Goal: Transaction & Acquisition: Purchase product/service

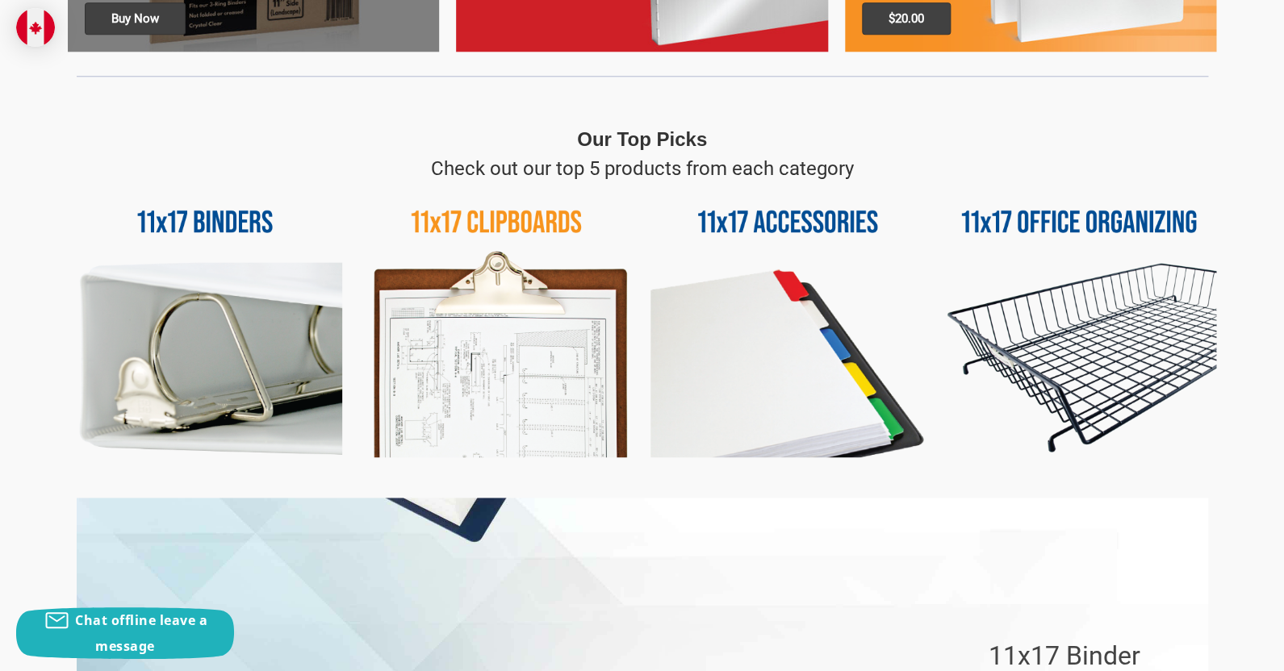
click at [1024, 308] on img at bounding box center [1079, 320] width 274 height 274
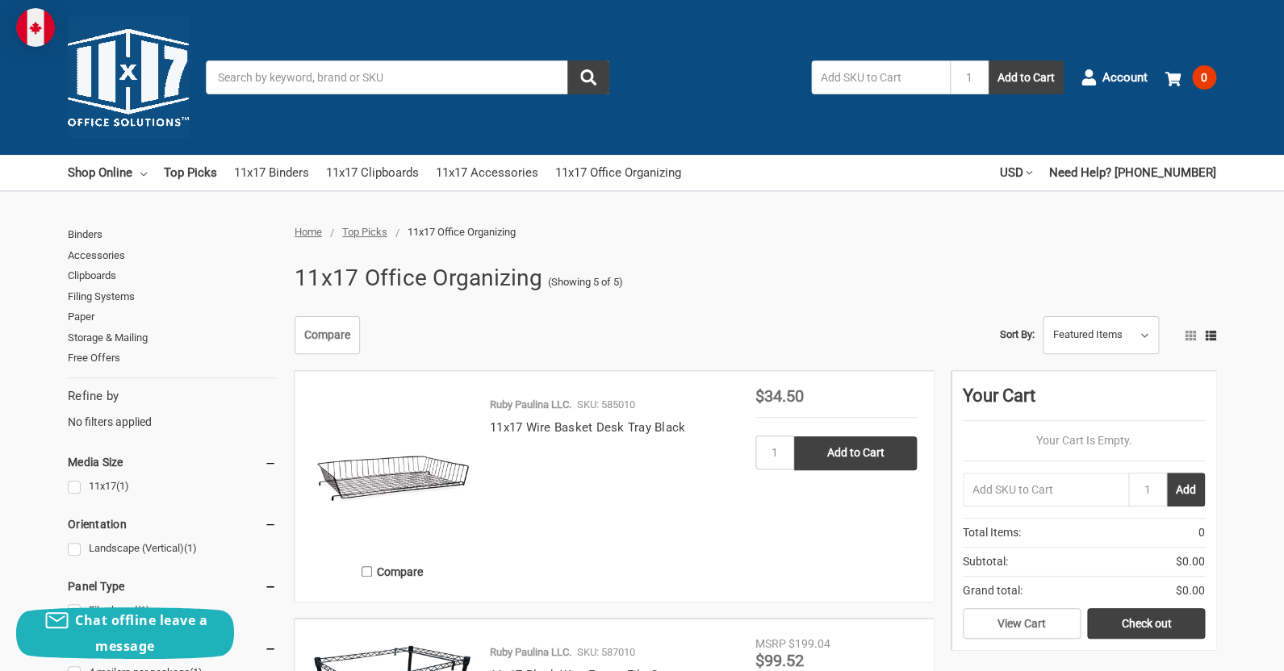
click at [286, 70] on input "Search" at bounding box center [407, 78] width 403 height 34
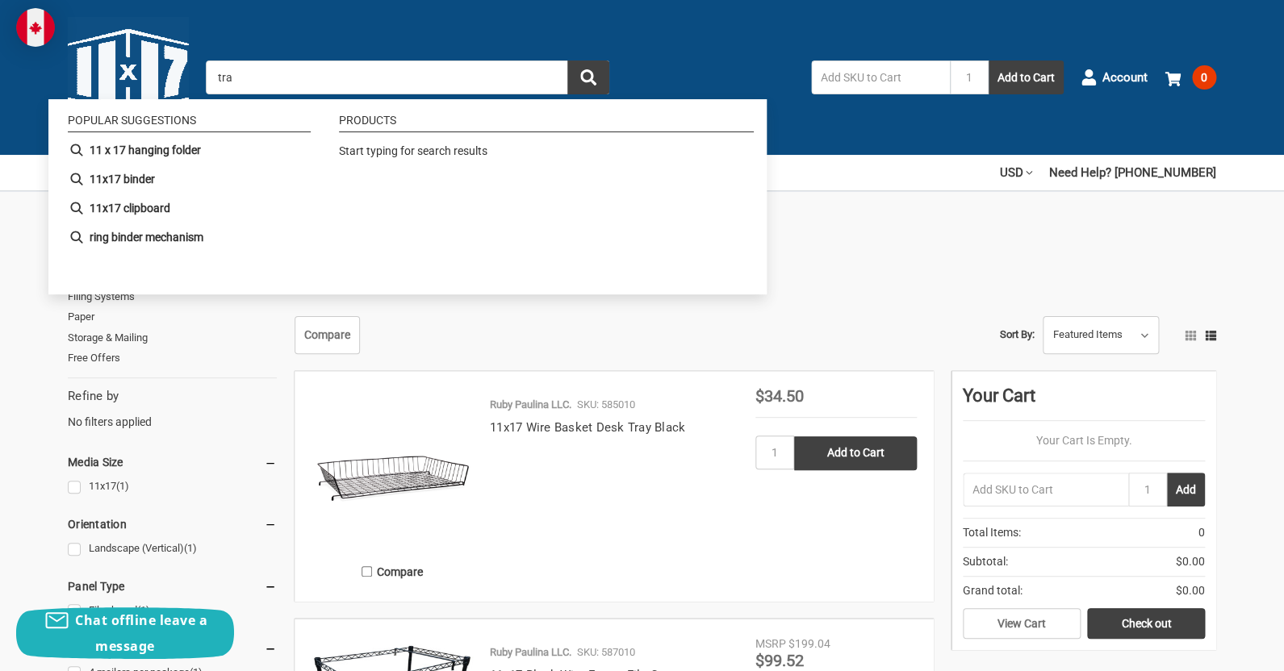
type input "tray"
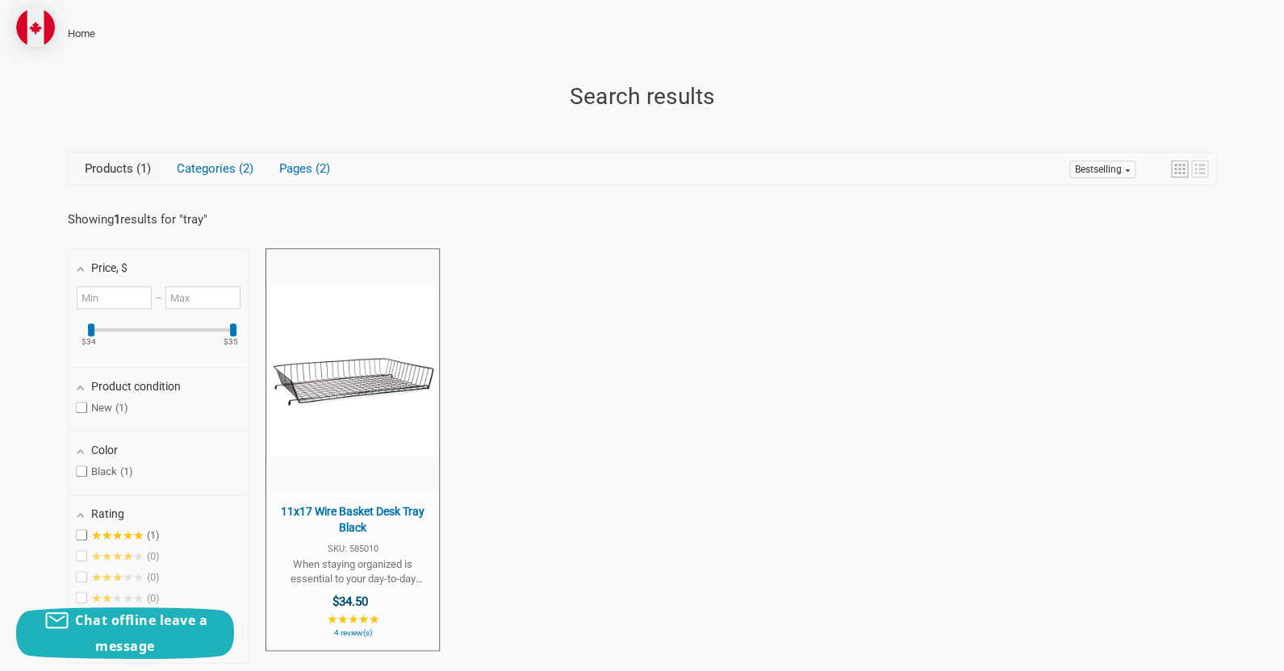
scroll to position [374, 0]
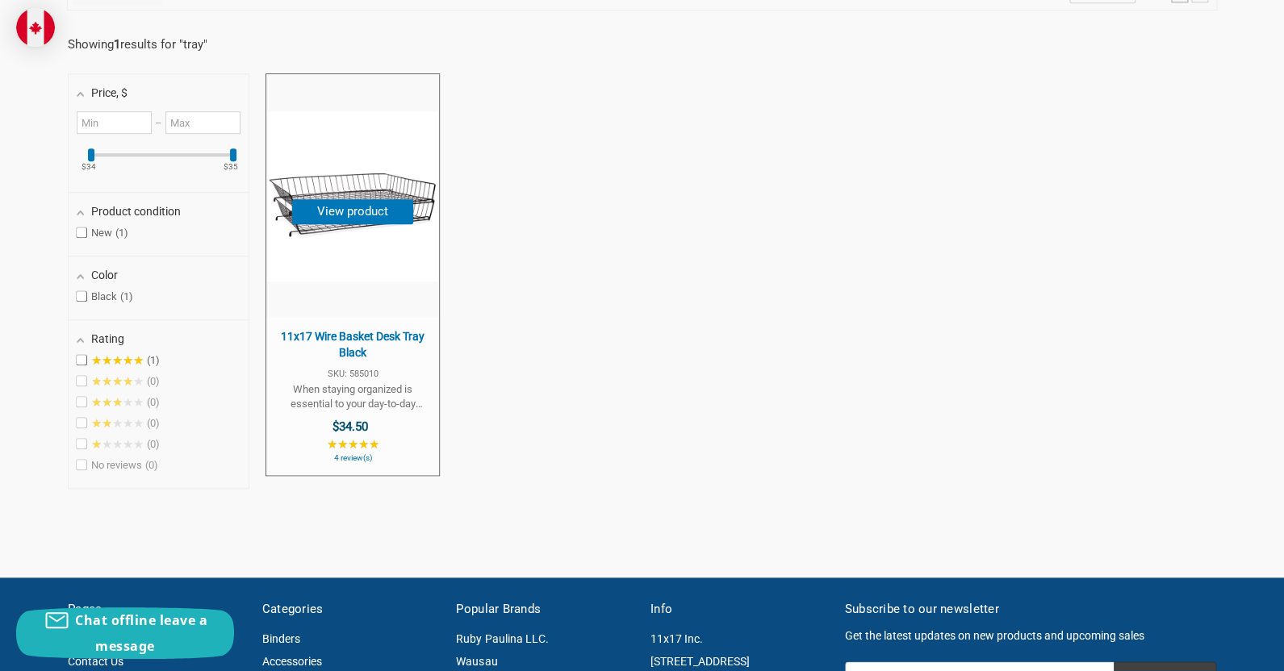
click at [324, 273] on img "11x17 Wire Basket Desk Tray Black" at bounding box center [352, 196] width 171 height 171
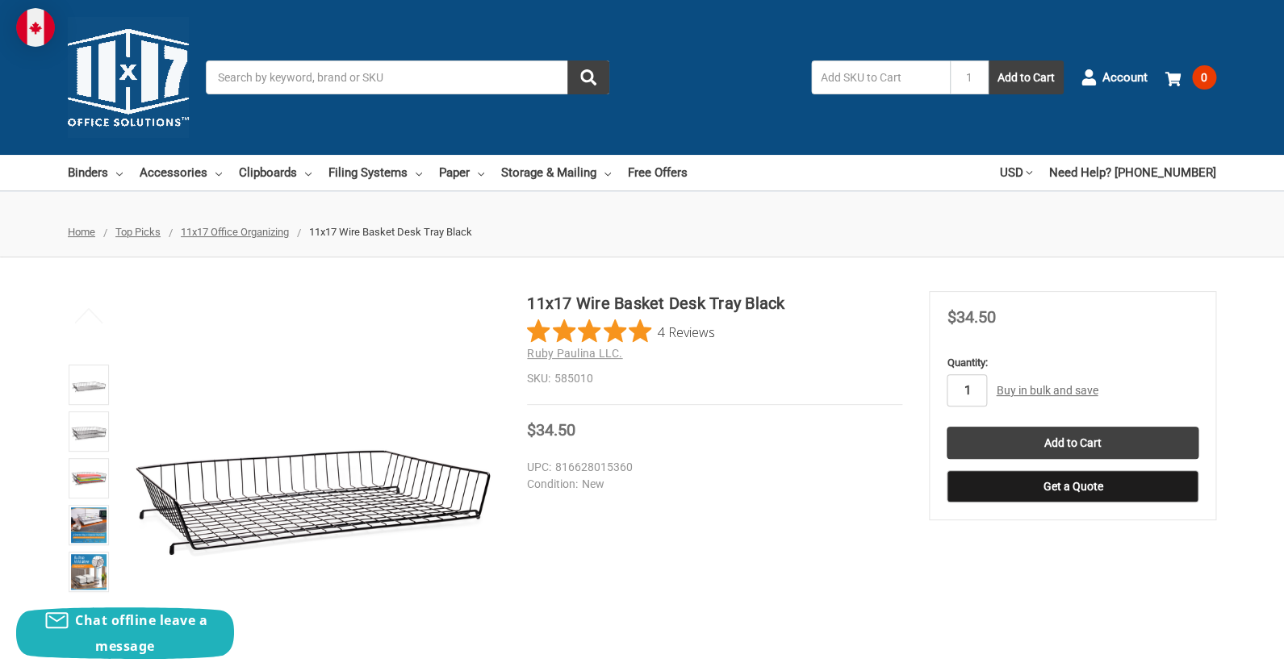
drag, startPoint x: 977, startPoint y: 389, endPoint x: 945, endPoint y: 383, distance: 32.8
click at [947, 387] on input "1" at bounding box center [967, 390] width 40 height 32
type input "2"
click at [1071, 445] on input "Add to Cart" at bounding box center [1073, 443] width 252 height 32
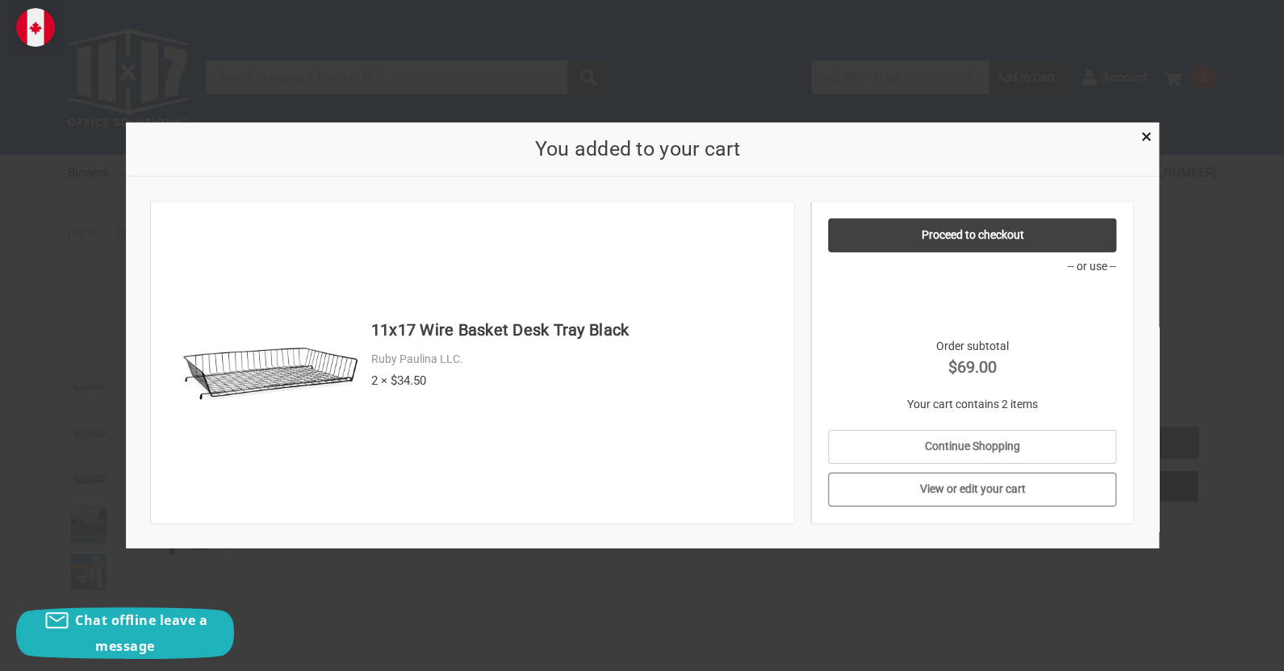
click at [1004, 483] on link "View or edit your cart" at bounding box center [972, 490] width 288 height 34
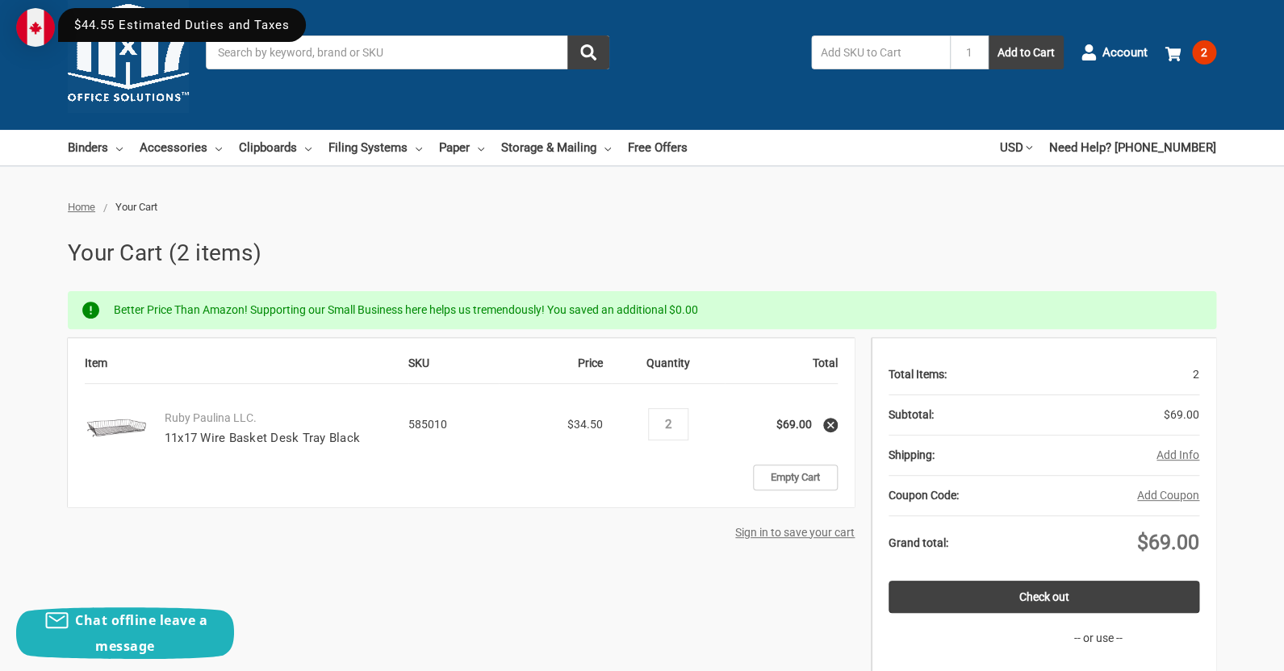
click at [1170, 452] on button "Add Info" at bounding box center [1177, 455] width 43 height 17
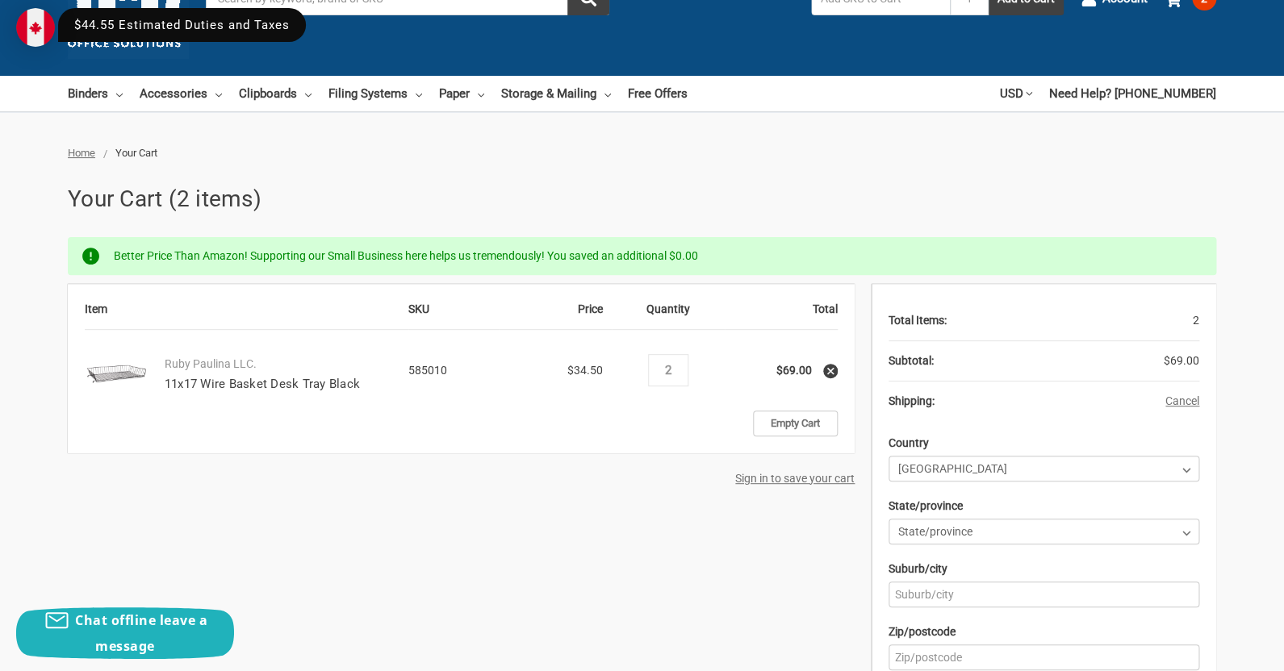
scroll to position [162, 0]
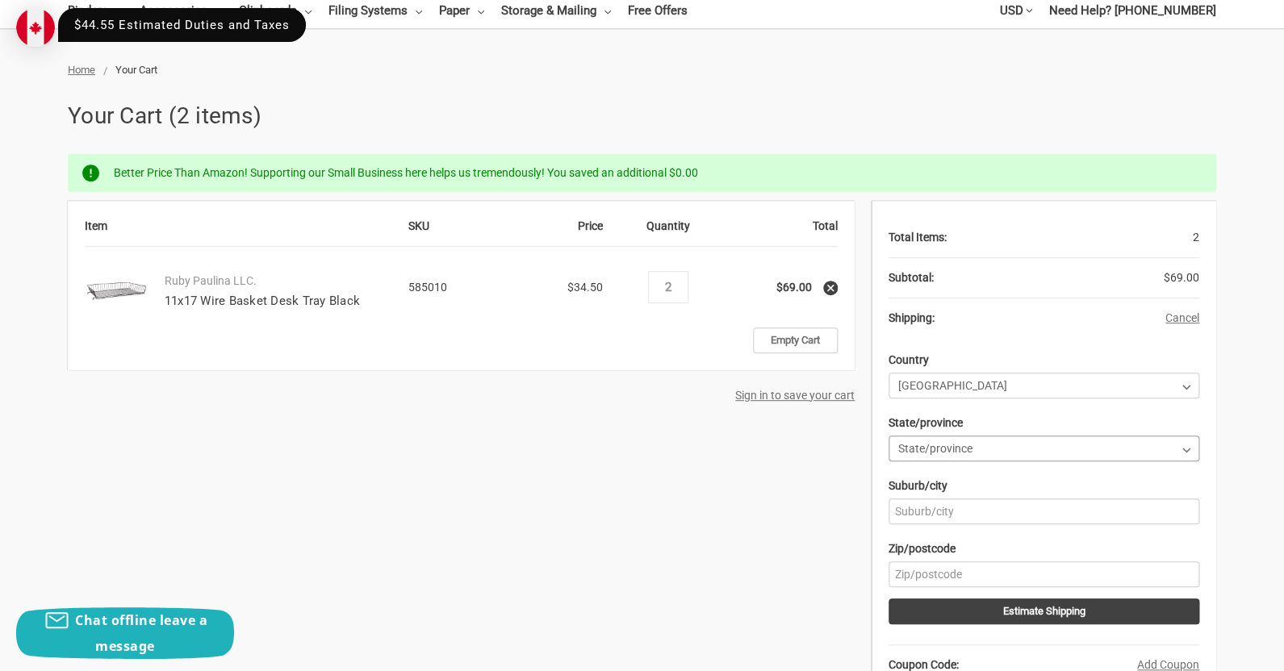
click at [888, 436] on select "State/province [GEOGRAPHIC_DATA] [GEOGRAPHIC_DATA] [GEOGRAPHIC_DATA] [GEOGRAPHI…" at bounding box center [1043, 449] width 311 height 26
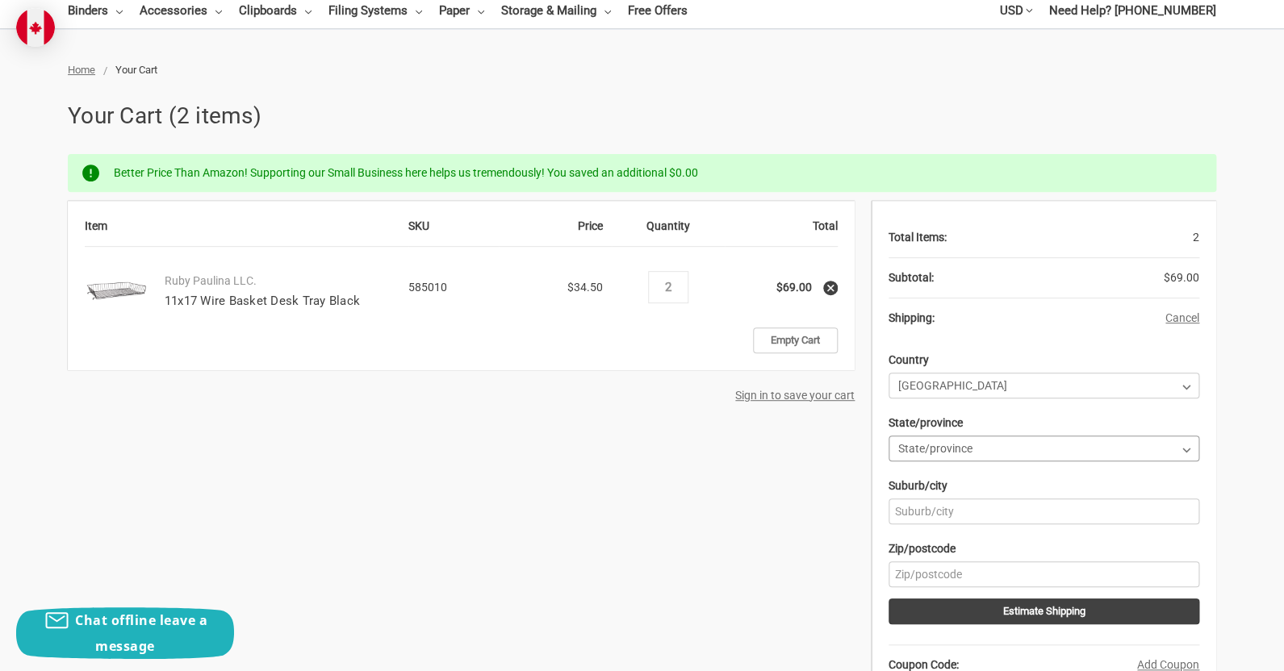
select select "68"
click option "[GEOGRAPHIC_DATA]" at bounding box center [0, 0] width 0 height 0
click at [950, 517] on input "Suburb/city" at bounding box center [1043, 512] width 311 height 26
type input "[GEOGRAPHIC_DATA]"
type input "R2X 1R3"
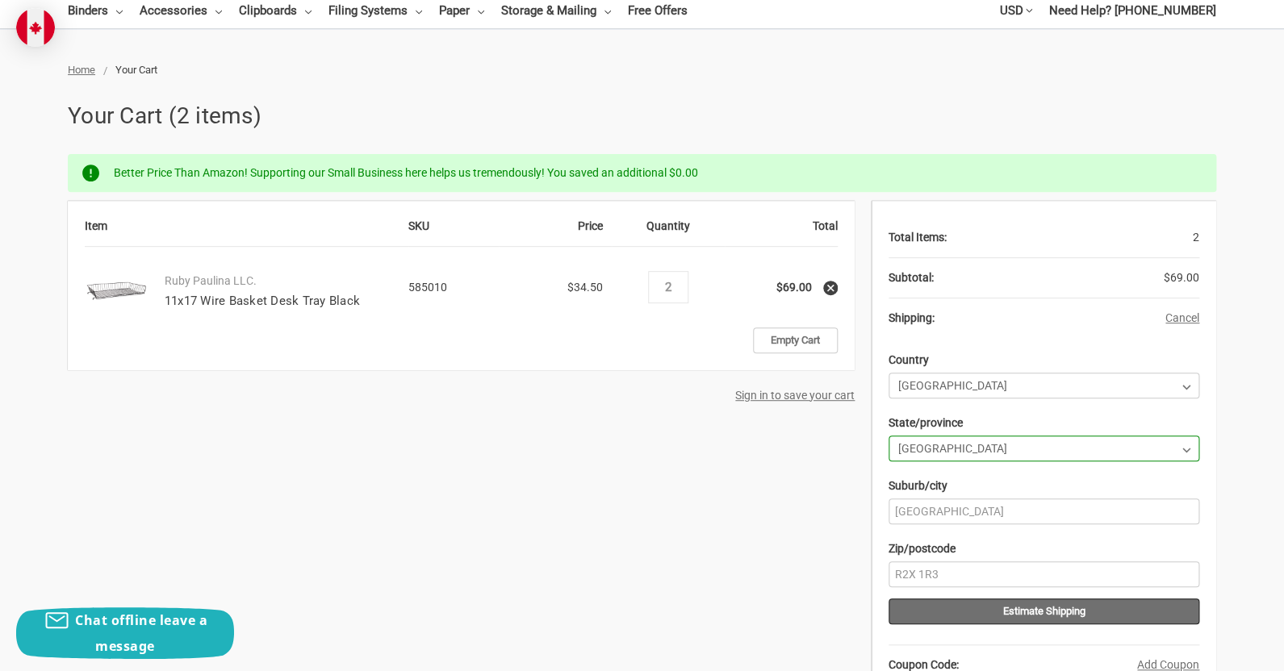
click at [1078, 615] on button "Estimate Shipping" at bounding box center [1043, 612] width 311 height 26
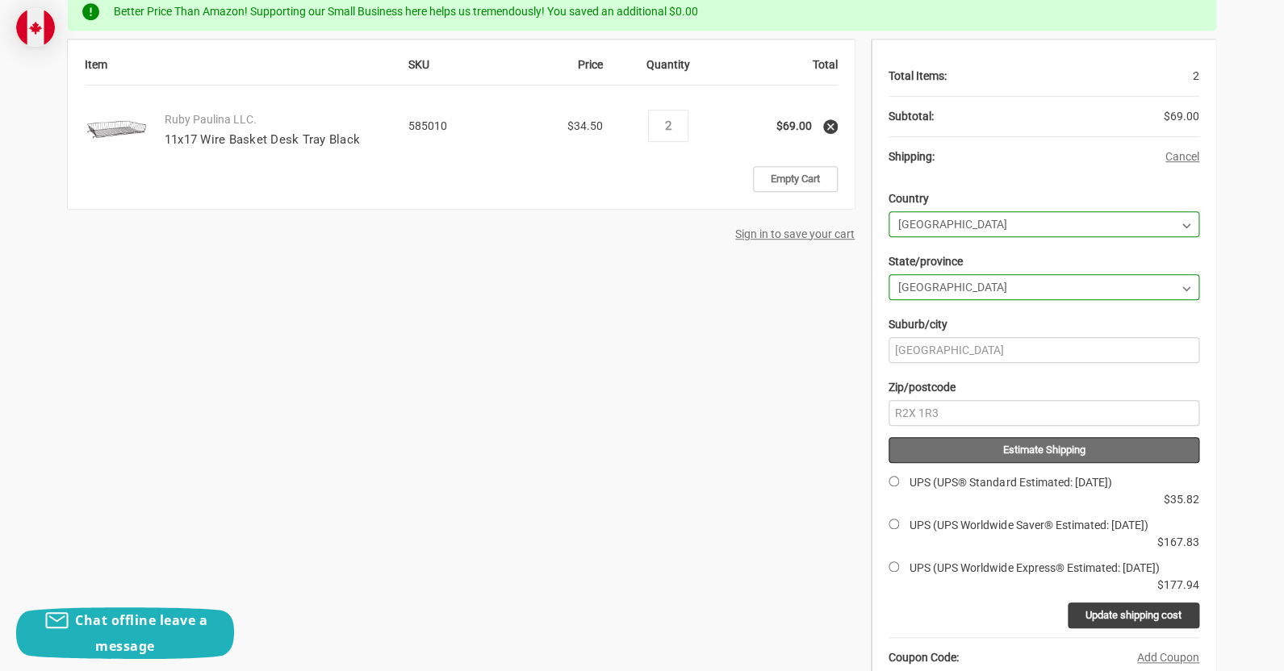
scroll to position [0, 0]
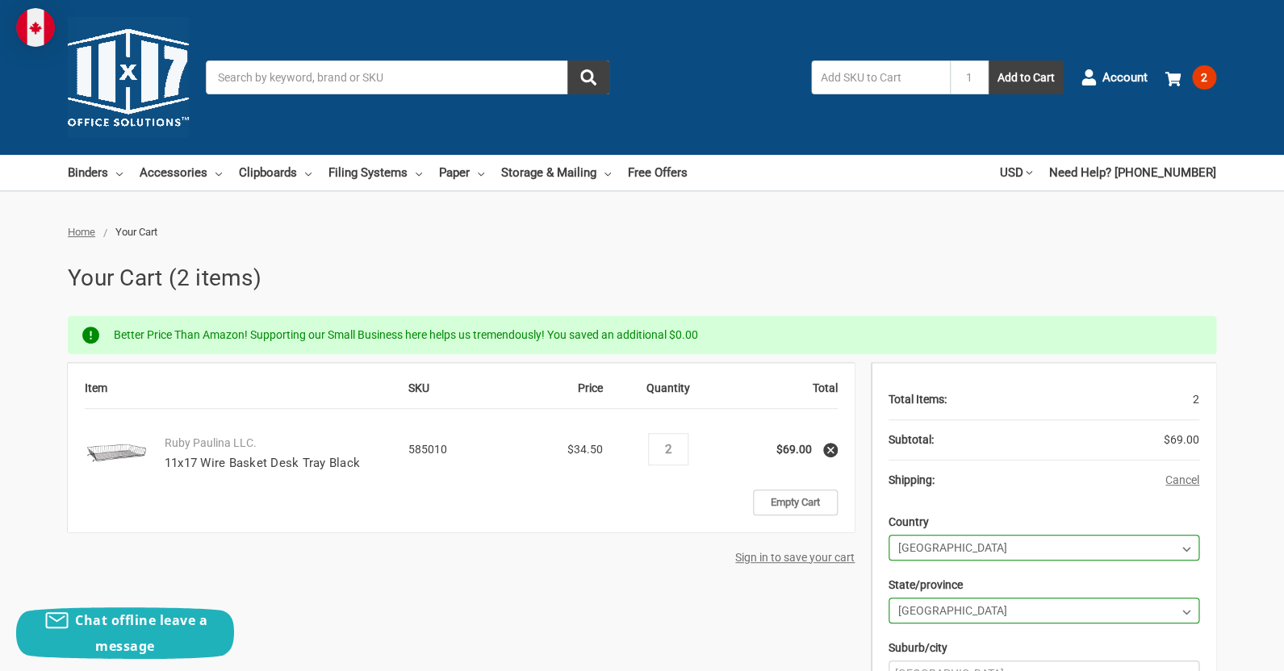
click at [351, 69] on input "Search" at bounding box center [407, 78] width 403 height 34
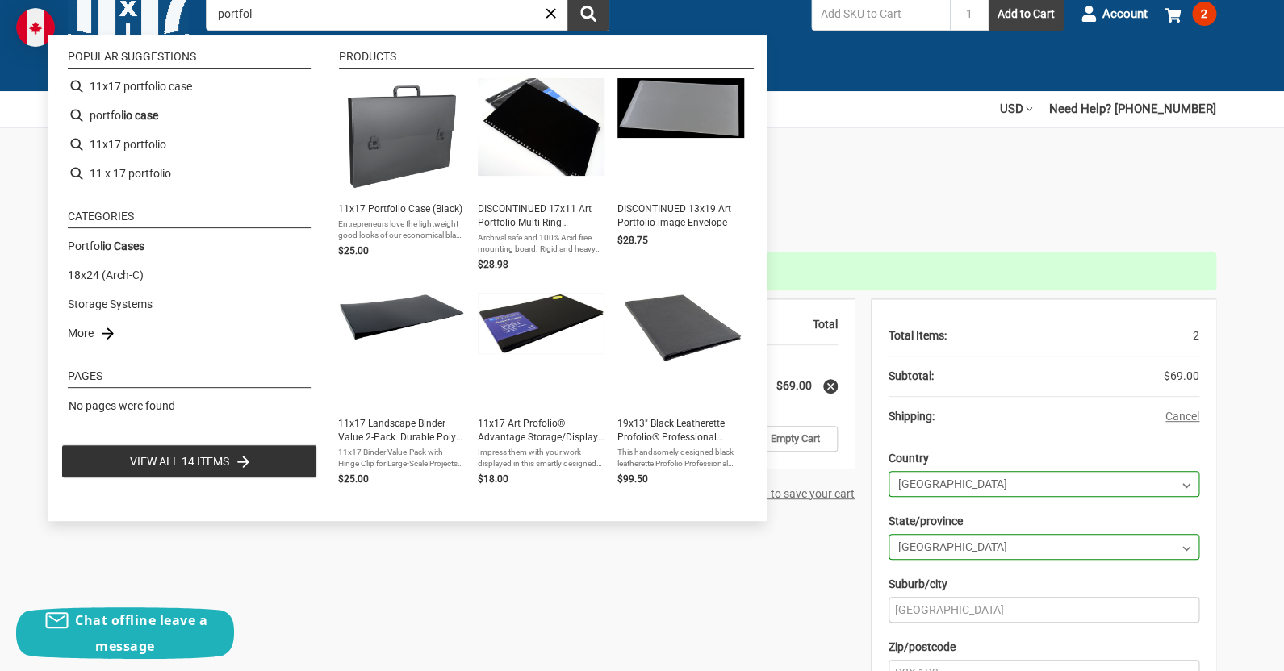
scroll to position [60, 0]
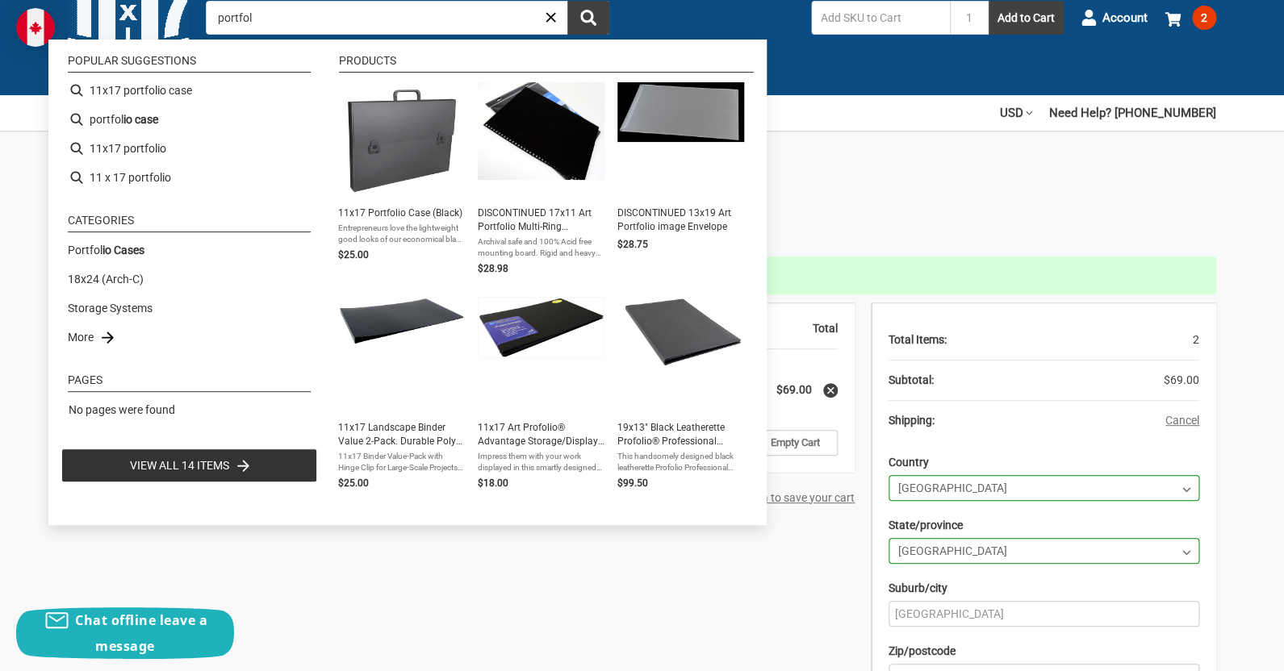
click at [302, 13] on input "portfol" at bounding box center [407, 18] width 403 height 34
type input "portfolio"
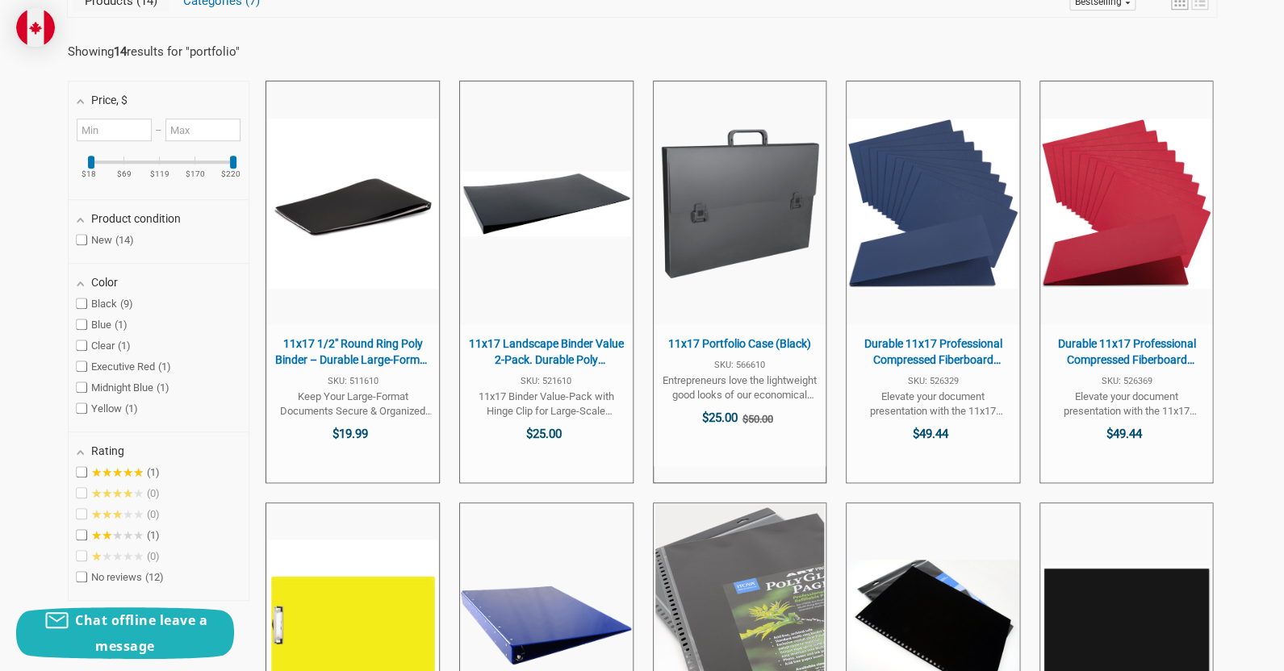
scroll to position [219, 0]
